Goal: Check status: Check status

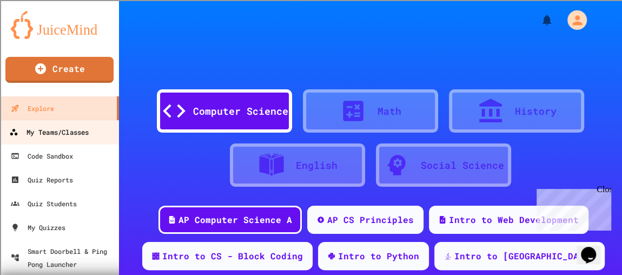
click at [54, 141] on link "My Teams/Classes" at bounding box center [59, 131] width 123 height 24
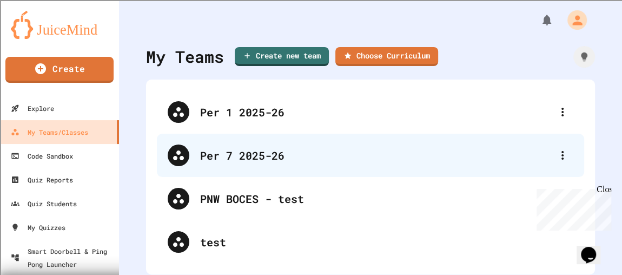
click at [225, 149] on div "Per 7 2025-26" at bounding box center [375, 155] width 351 height 16
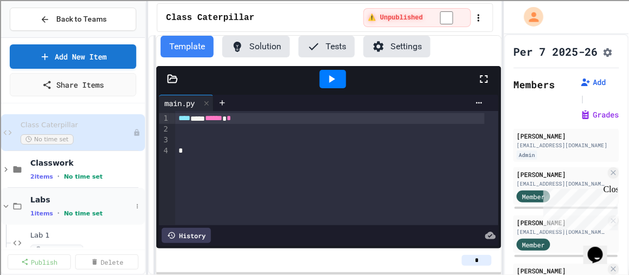
click at [54, 205] on div "Labs 1 items • No time set" at bounding box center [81, 206] width 102 height 23
click at [29, 202] on div "Labs 1 items • No time set" at bounding box center [73, 206] width 144 height 37
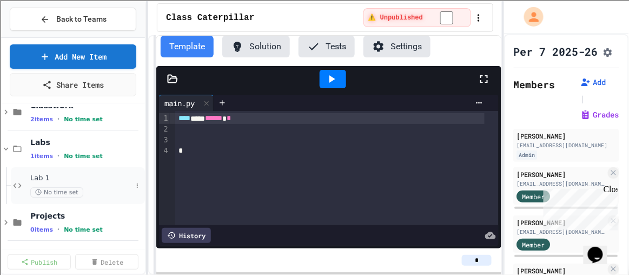
click at [44, 187] on span "No time set" at bounding box center [56, 192] width 53 height 10
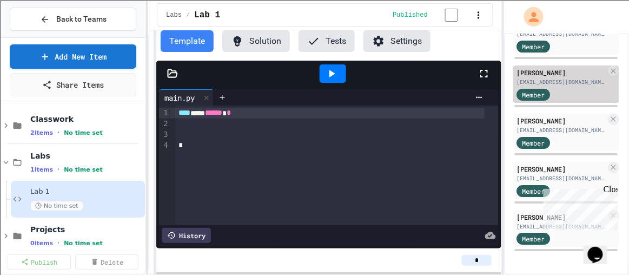
scroll to position [885, 0]
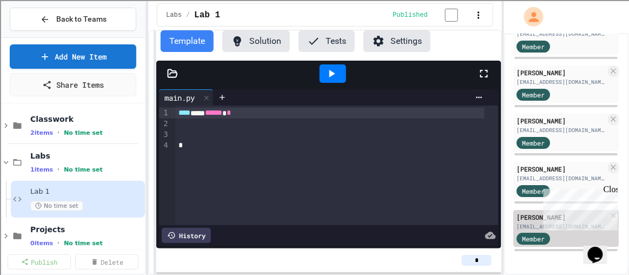
click at [524, 224] on div "[EMAIL_ADDRESS][DOMAIN_NAME]" at bounding box center [561, 226] width 89 height 8
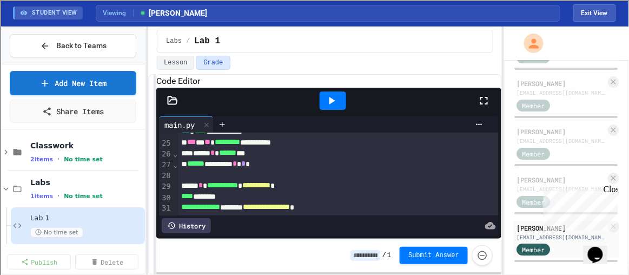
scroll to position [331, 0]
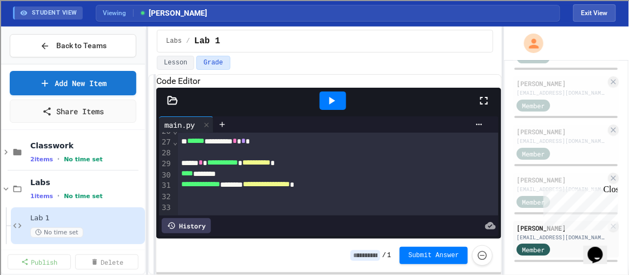
click at [172, 106] on icon at bounding box center [172, 100] width 11 height 11
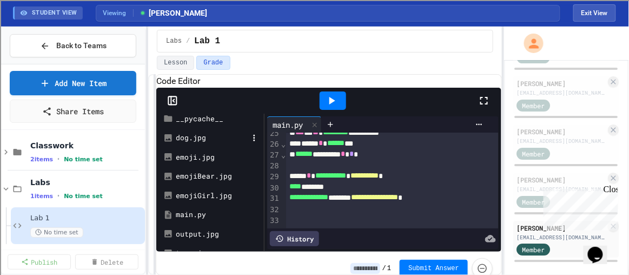
scroll to position [98, 0]
